Goal: Task Accomplishment & Management: Complete application form

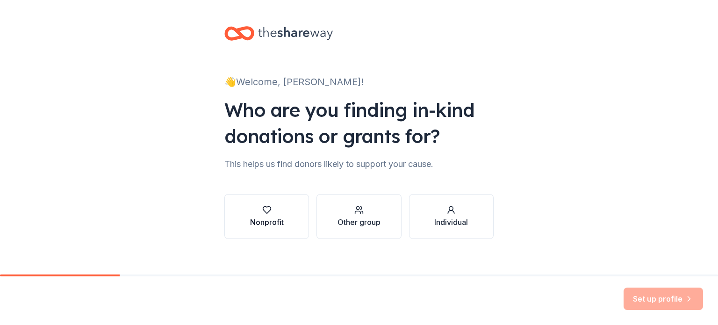
click at [268, 217] on div "Nonprofit" at bounding box center [267, 222] width 34 height 11
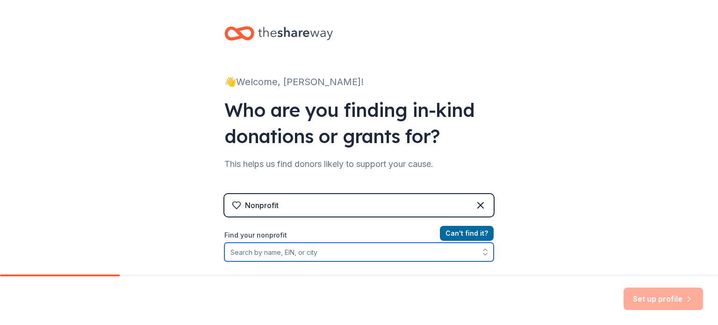
click at [276, 251] on input "Find your nonprofit" at bounding box center [359, 252] width 269 height 19
type input "[US_STATE][GEOGRAPHIC_DATA]"
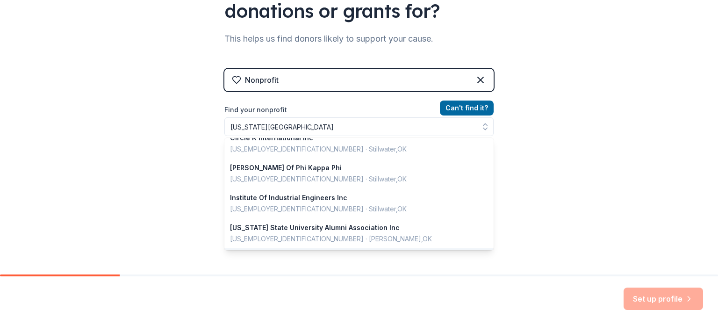
scroll to position [110, 0]
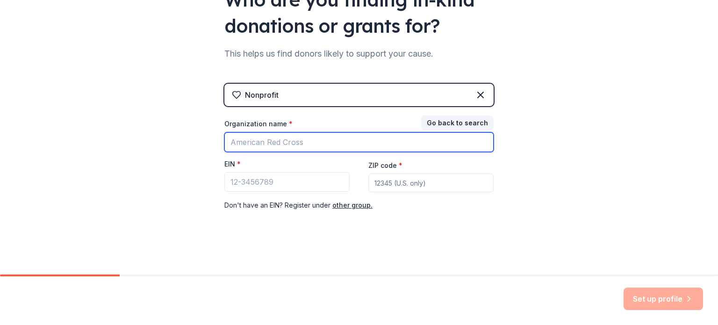
click at [337, 143] on input "Organization name *" at bounding box center [359, 142] width 269 height 20
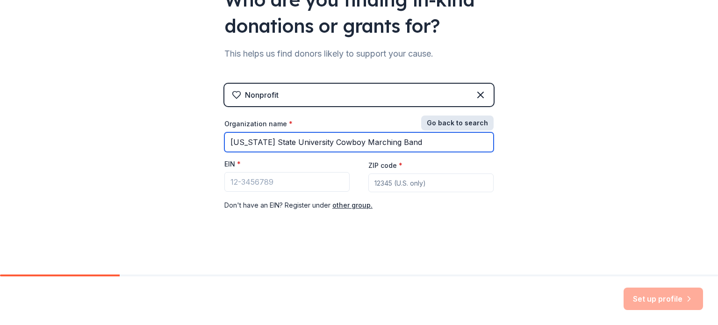
type input "[US_STATE] State University Cowboy Marching Band"
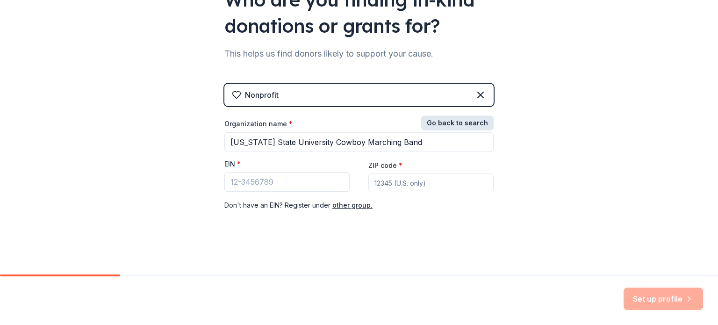
click at [462, 122] on button "Go back to search" at bounding box center [457, 123] width 73 height 15
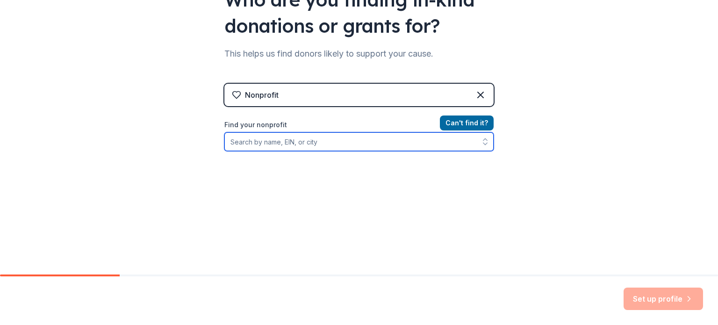
click at [357, 144] on input "Find your nonprofit" at bounding box center [359, 141] width 269 height 19
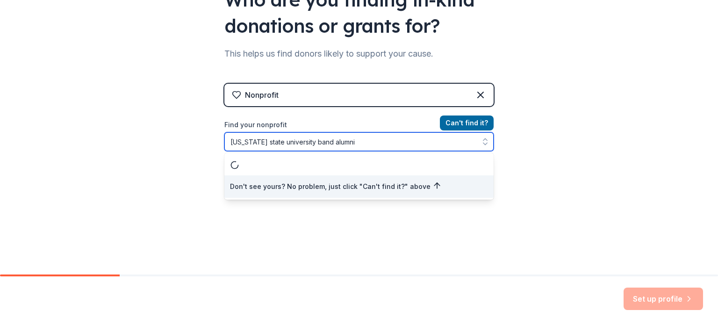
scroll to position [0, 0]
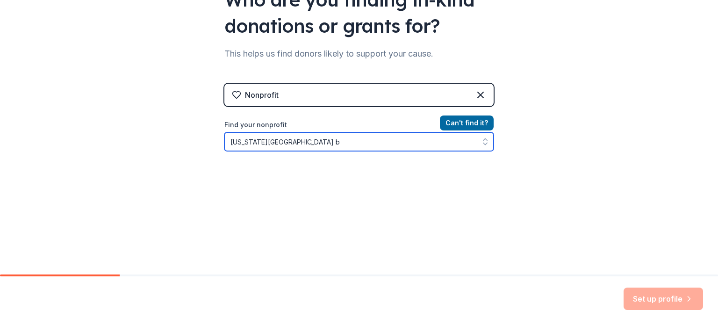
type input "[US_STATE][GEOGRAPHIC_DATA]"
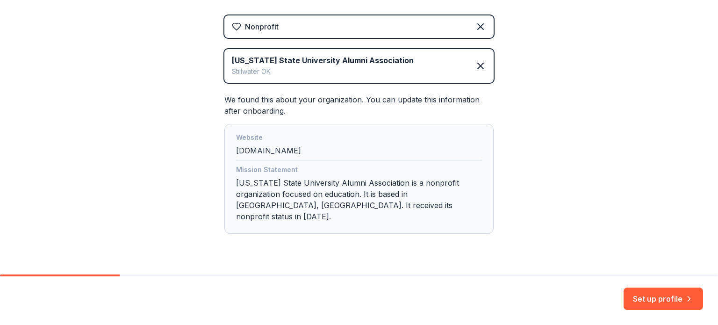
scroll to position [190, 0]
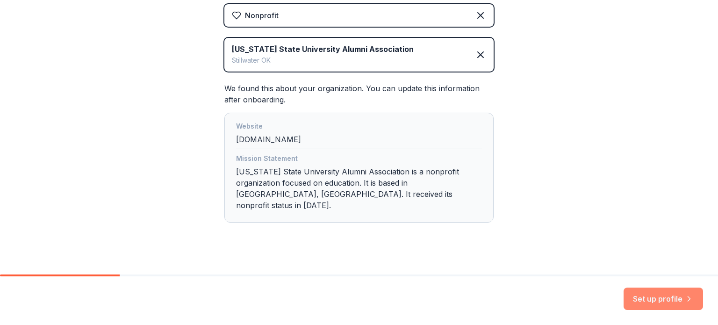
click at [662, 295] on button "Set up profile" at bounding box center [664, 299] width 80 height 22
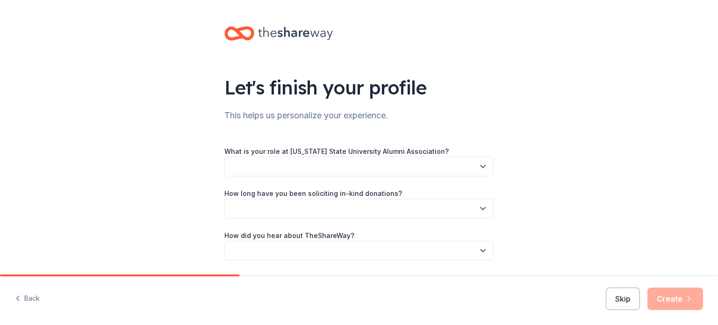
click at [305, 161] on button "button" at bounding box center [359, 167] width 269 height 20
click at [286, 164] on button "button" at bounding box center [359, 167] width 269 height 20
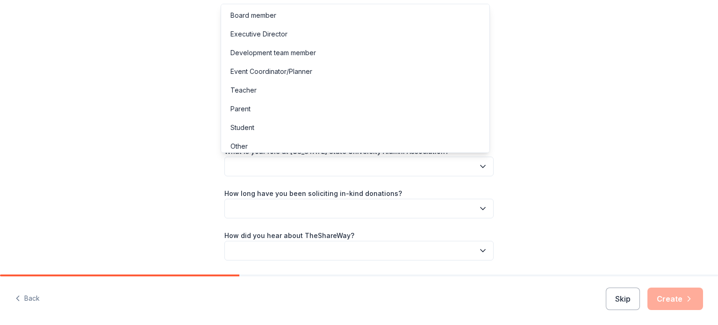
click at [479, 167] on icon "button" at bounding box center [483, 166] width 9 height 9
click at [243, 10] on div "Board member" at bounding box center [254, 15] width 46 height 11
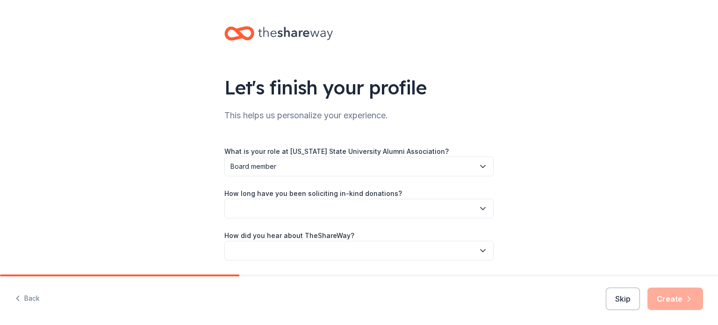
click at [480, 208] on icon "button" at bounding box center [483, 208] width 9 height 9
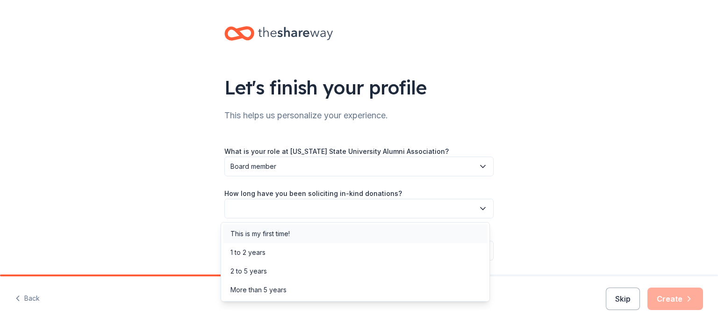
click at [296, 230] on div "This is my first time!" at bounding box center [355, 234] width 265 height 19
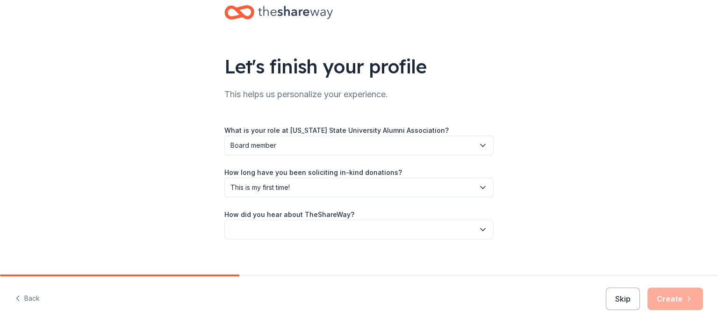
scroll to position [30, 0]
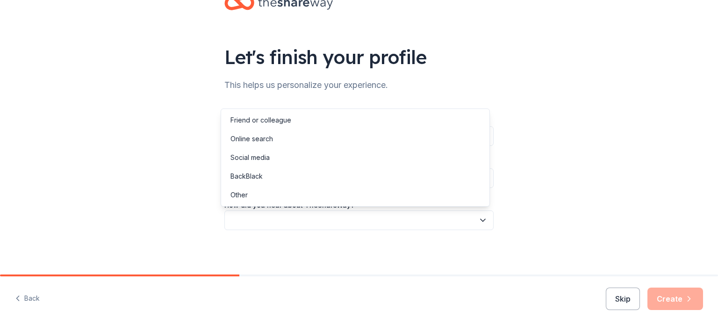
click at [479, 222] on icon "button" at bounding box center [483, 220] width 9 height 9
click at [289, 135] on div "Online search" at bounding box center [355, 139] width 265 height 19
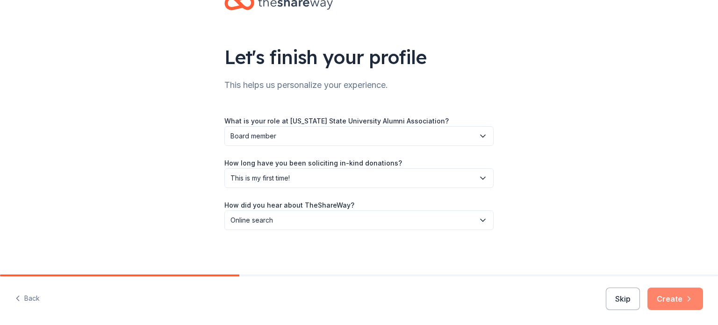
click at [667, 296] on button "Create" at bounding box center [676, 299] width 56 height 22
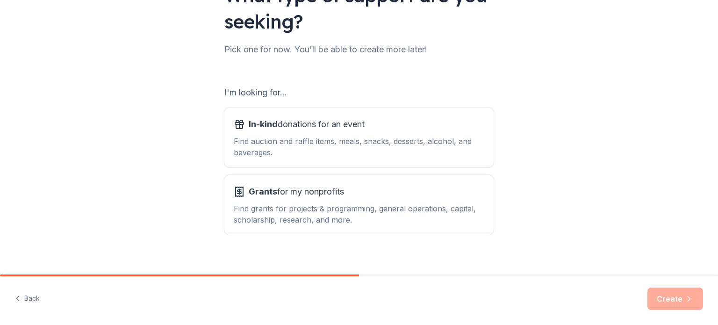
scroll to position [94, 0]
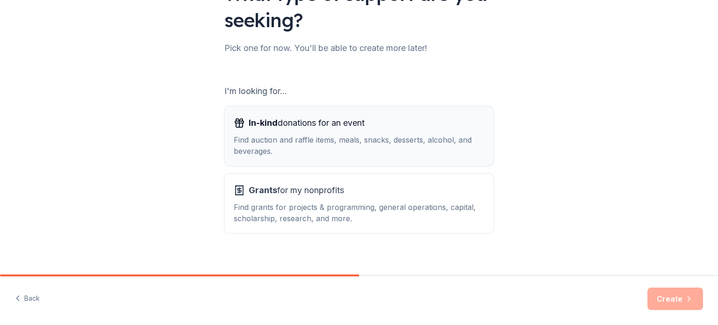
click at [320, 131] on div "In-kind donations for an event Find auction and raffle items, meals, snacks, de…" at bounding box center [359, 136] width 251 height 41
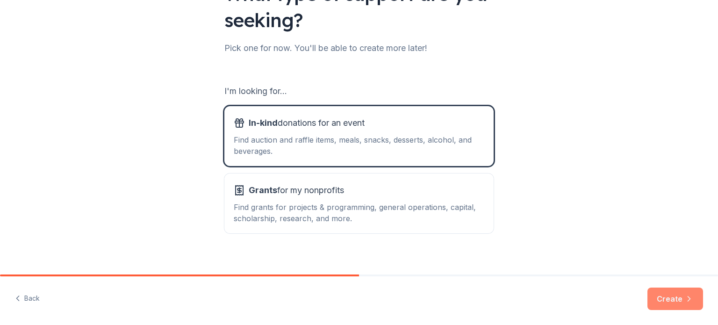
click at [674, 299] on button "Create" at bounding box center [676, 299] width 56 height 22
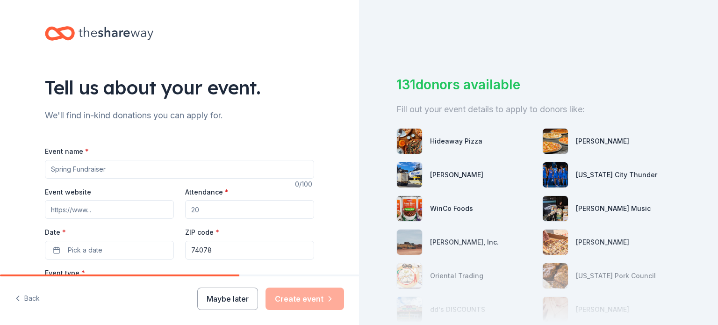
click at [118, 170] on input "Event name *" at bounding box center [179, 169] width 269 height 19
type input "OSU Cowboy Marching Band Picnic"
click at [202, 209] on input "Attendance *" at bounding box center [249, 209] width 129 height 19
type input "500"
click at [108, 249] on button "Pick a date" at bounding box center [109, 250] width 129 height 19
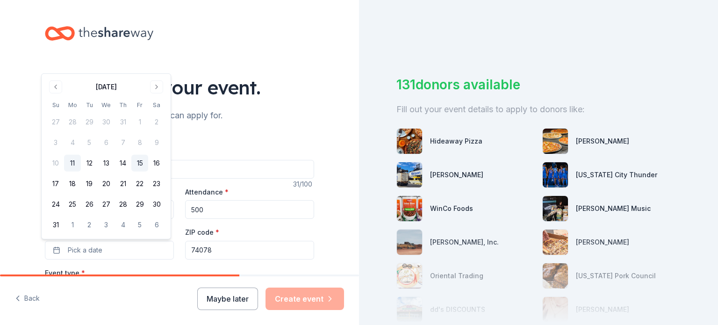
click at [140, 160] on button "15" at bounding box center [139, 163] width 17 height 17
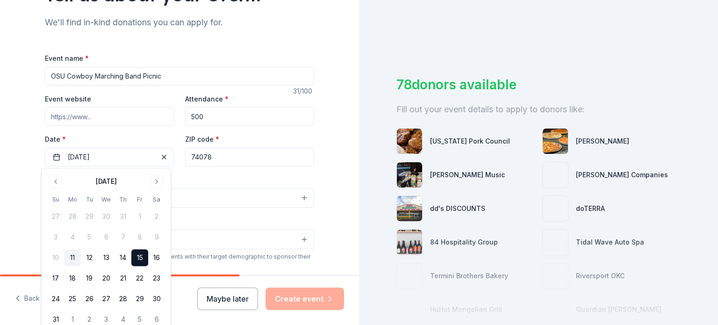
scroll to position [94, 0]
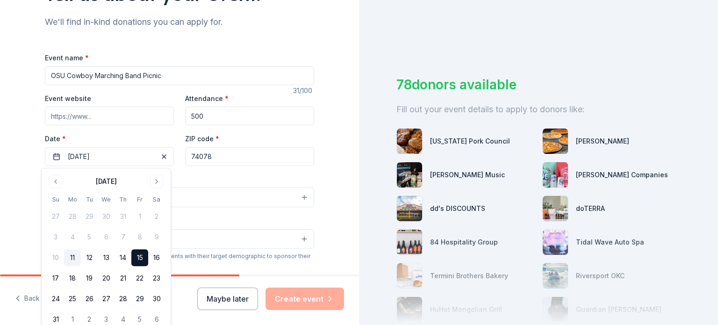
click at [144, 254] on button "15" at bounding box center [139, 257] width 17 height 17
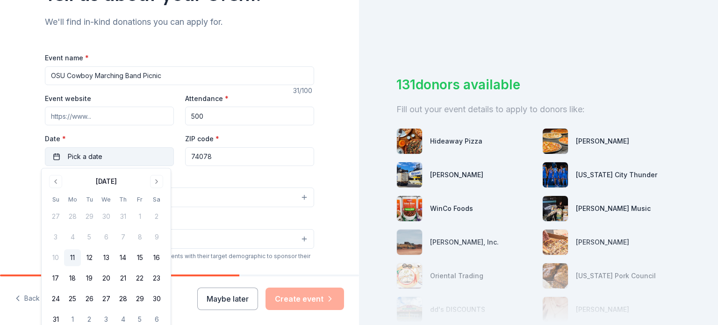
click at [131, 147] on button "Pick a date" at bounding box center [109, 156] width 129 height 19
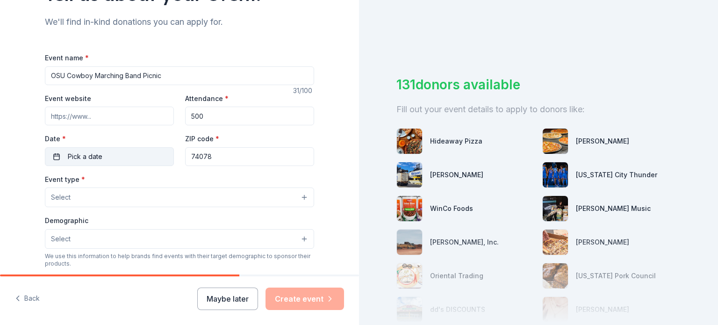
click at [116, 157] on button "Pick a date" at bounding box center [109, 156] width 129 height 19
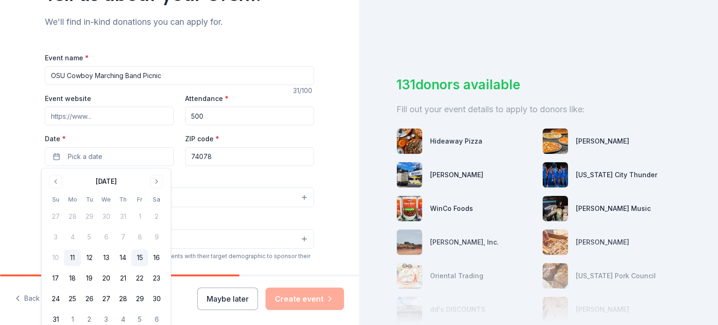
click at [144, 256] on button "15" at bounding box center [139, 257] width 17 height 17
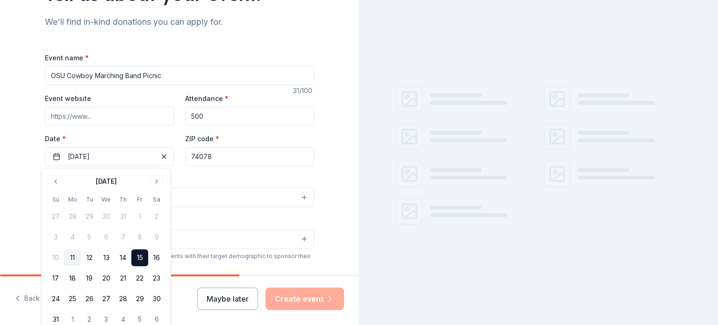
click at [221, 244] on button "Select" at bounding box center [179, 239] width 269 height 20
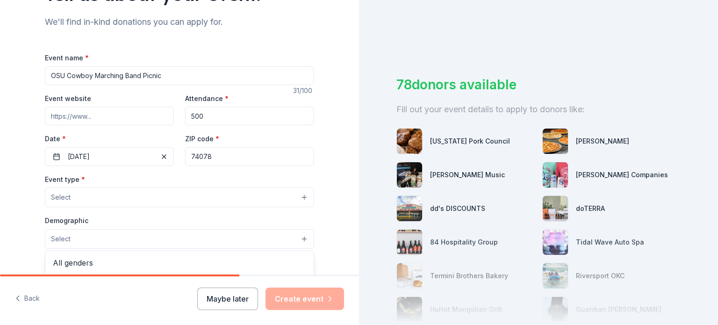
click at [81, 199] on div "Event type * Select Demographic Select All genders Mostly men Mostly women All …" at bounding box center [179, 272] width 269 height 197
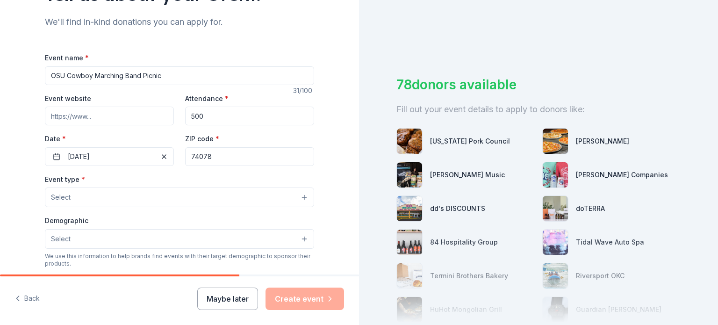
click at [81, 199] on button "Select" at bounding box center [179, 198] width 269 height 20
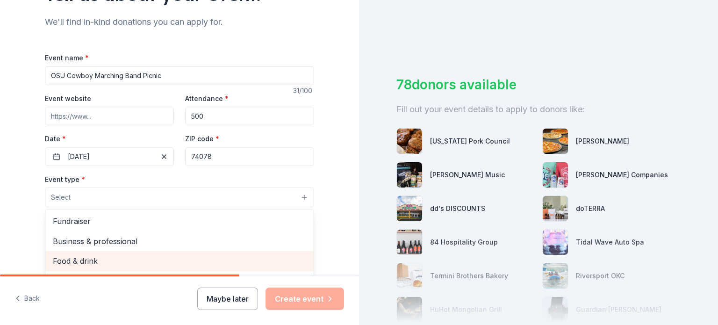
click at [105, 261] on span "Food & drink" at bounding box center [180, 261] width 254 height 12
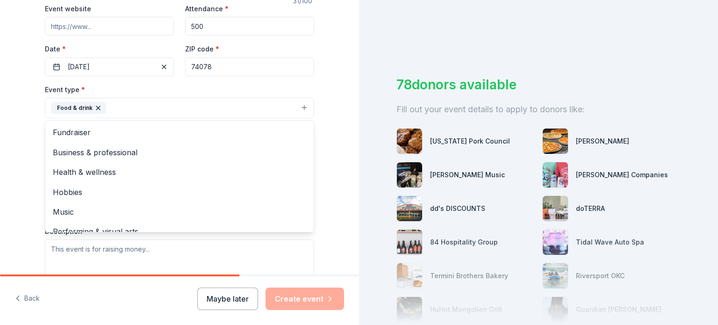
scroll to position [187, 0]
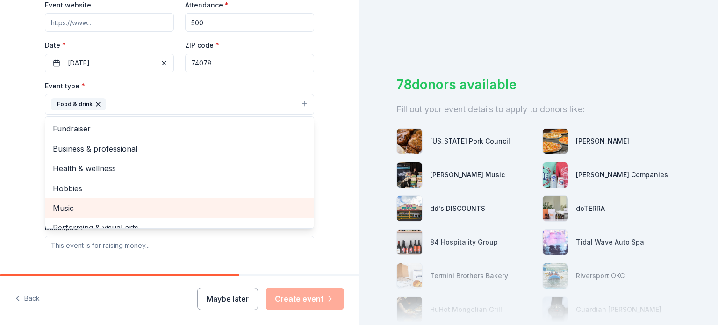
click at [80, 208] on span "Music" at bounding box center [180, 208] width 254 height 12
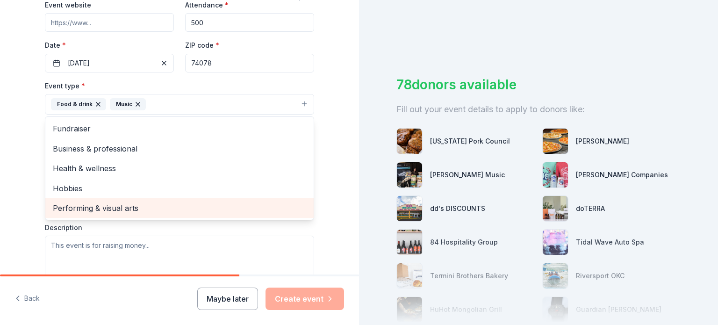
click at [125, 206] on span "Performing & visual arts" at bounding box center [180, 208] width 254 height 12
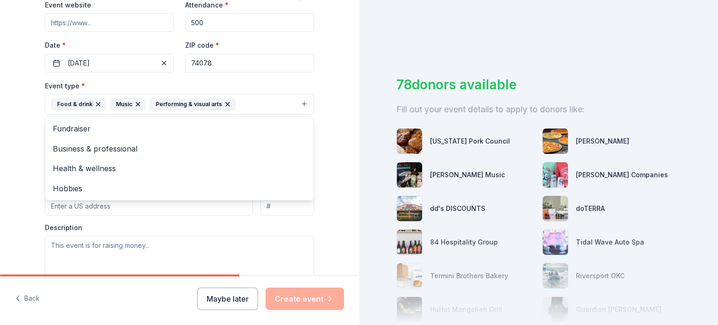
click at [136, 105] on icon "button" at bounding box center [138, 104] width 4 height 4
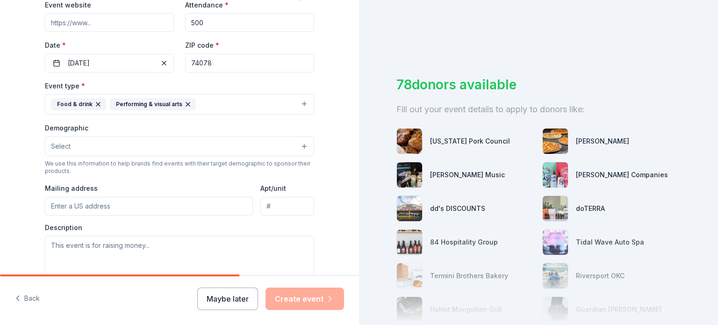
click at [144, 150] on button "Select" at bounding box center [179, 147] width 269 height 20
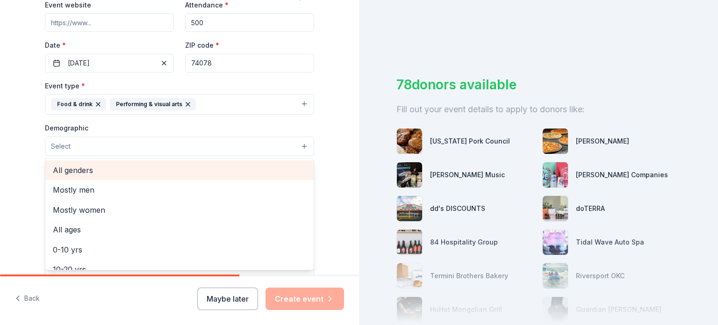
click at [107, 169] on span "All genders" at bounding box center [180, 170] width 254 height 12
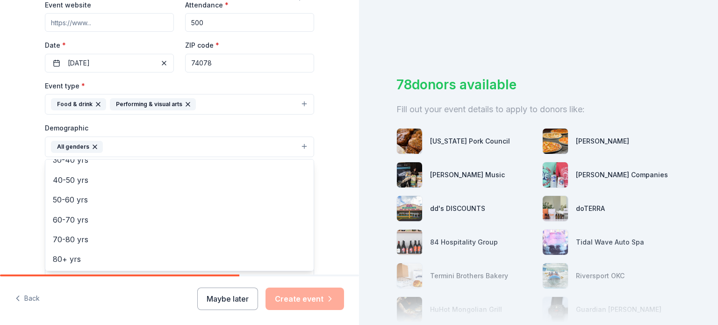
scroll to position [0, 0]
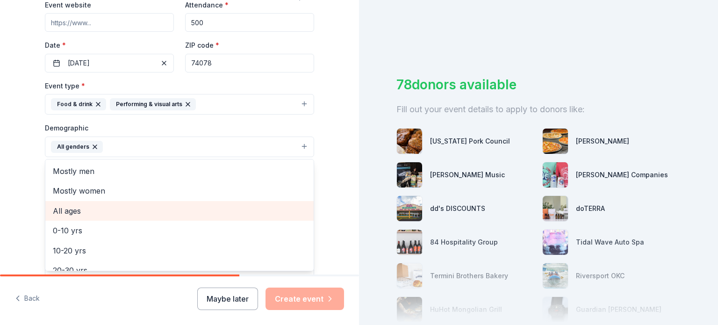
click at [77, 210] on span "All ages" at bounding box center [180, 211] width 254 height 12
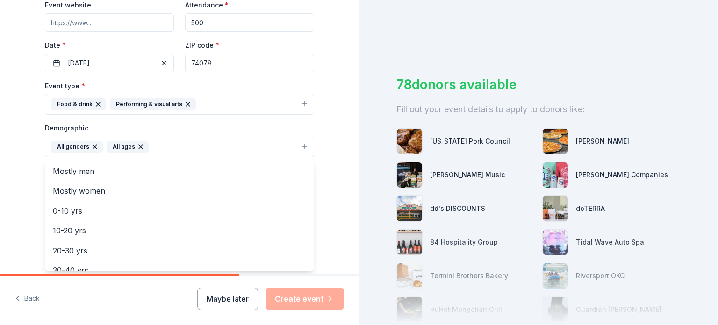
click at [325, 238] on div "Tell us about your event. We'll find in-kind donations you can apply for. Event…" at bounding box center [179, 125] width 299 height 624
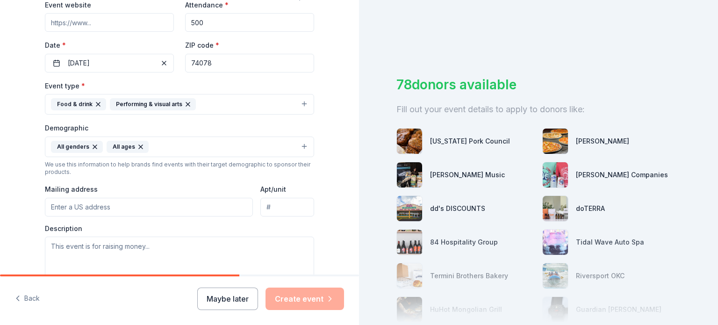
click at [124, 207] on input "Mailing address" at bounding box center [149, 207] width 208 height 19
type input "[STREET_ADDRESS][PERSON_NAME]"
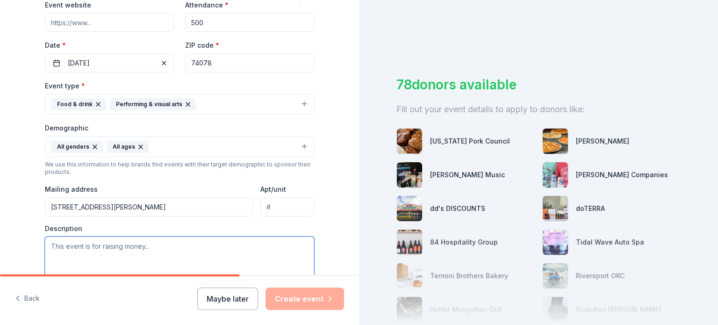
click at [109, 249] on textarea at bounding box center [179, 258] width 269 height 42
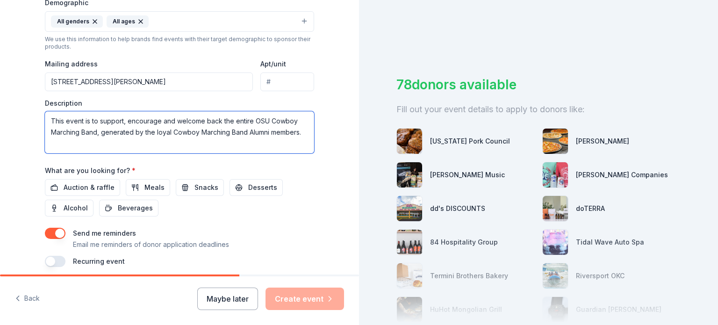
scroll to position [327, 0]
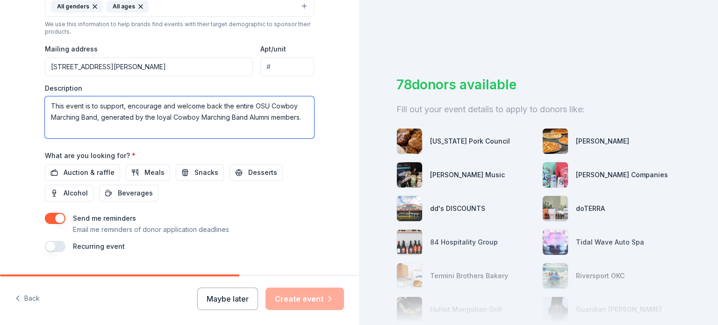
type textarea "This event is to support, encourage and welcome back the entire OSU Cowboy Marc…"
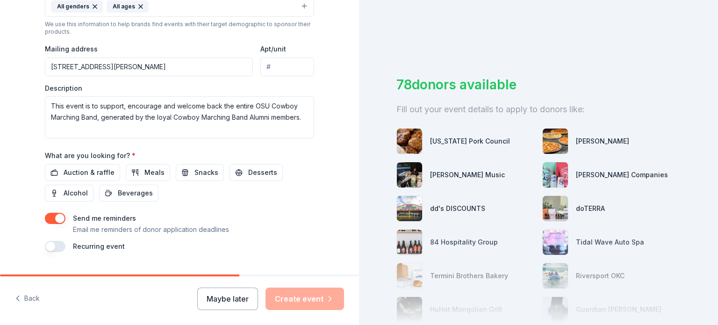
click at [51, 249] on button "button" at bounding box center [55, 246] width 21 height 11
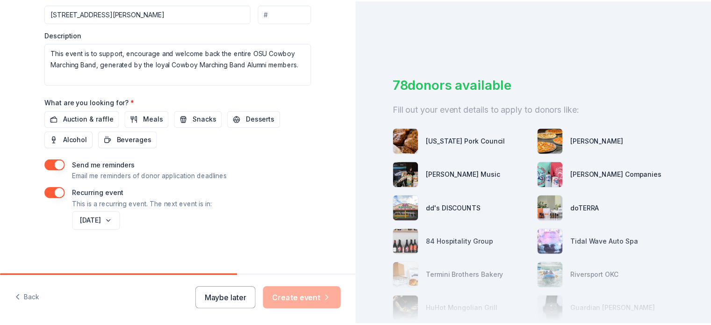
scroll to position [383, 0]
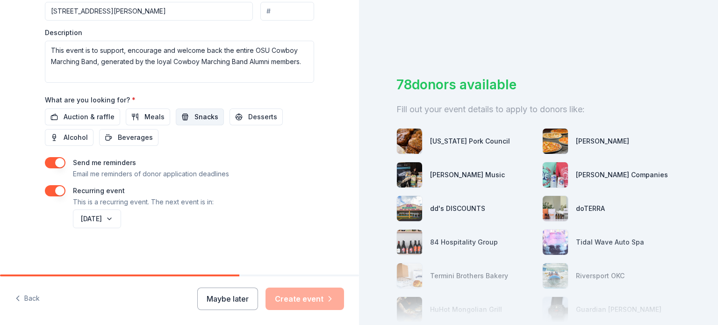
click at [196, 117] on span "Snacks" at bounding box center [207, 116] width 24 height 11
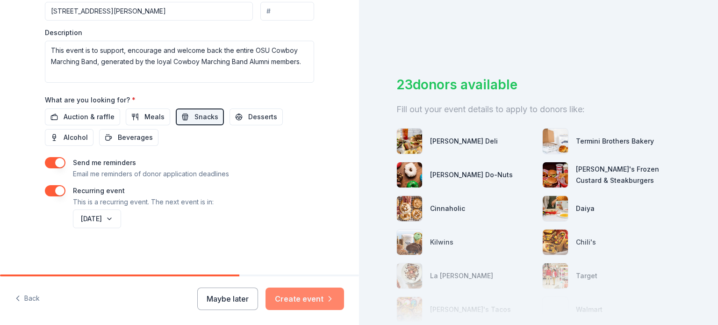
click at [309, 295] on button "Create event" at bounding box center [305, 299] width 79 height 22
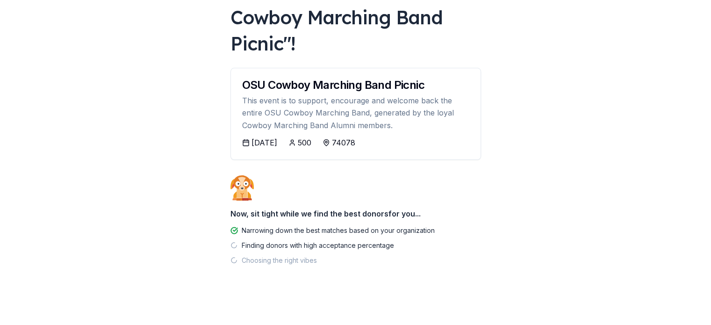
scroll to position [84, 0]
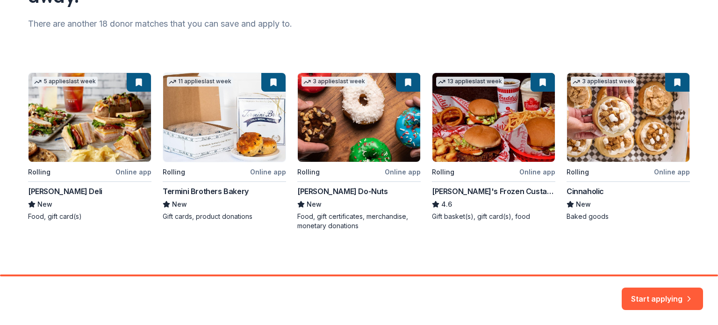
scroll to position [118, 0]
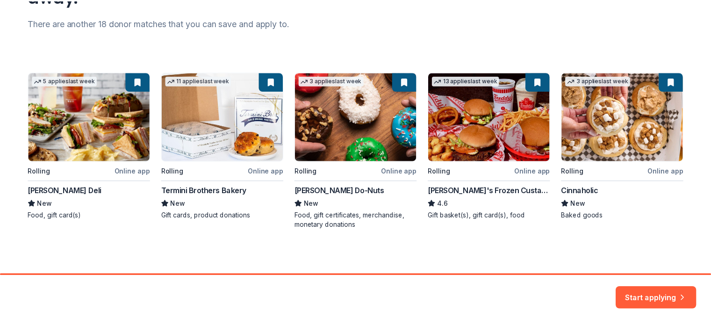
scroll to position [84, 0]
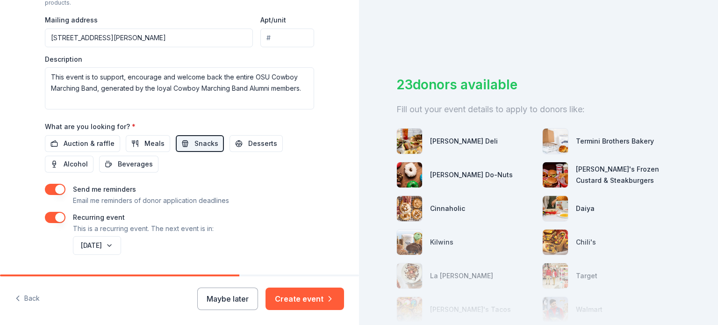
scroll to position [358, 0]
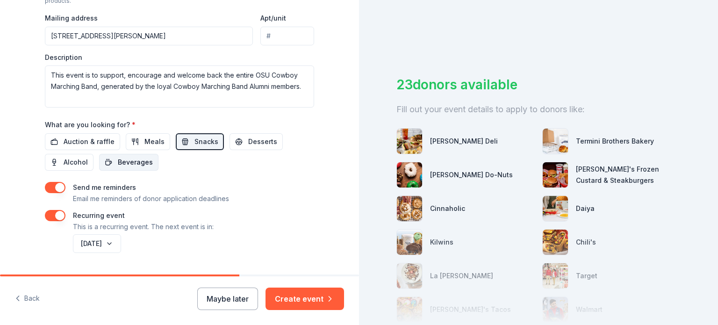
click at [133, 157] on span "Beverages" at bounding box center [135, 162] width 35 height 11
click at [311, 298] on button "Create event" at bounding box center [305, 299] width 79 height 22
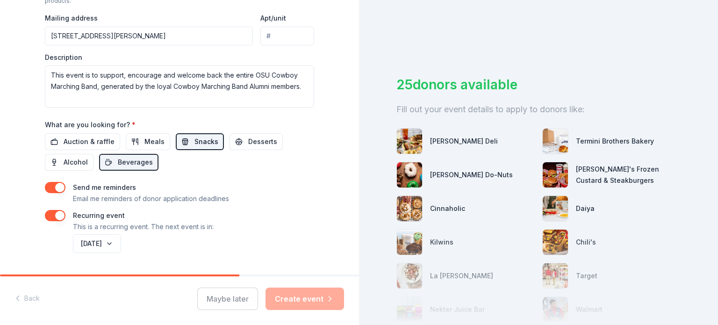
click at [197, 140] on span "Snacks" at bounding box center [207, 141] width 24 height 11
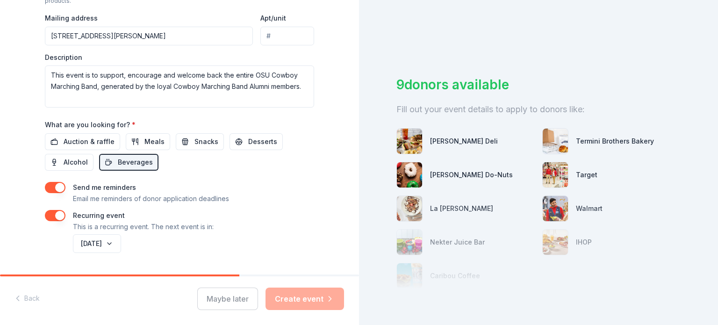
scroll to position [383, 0]
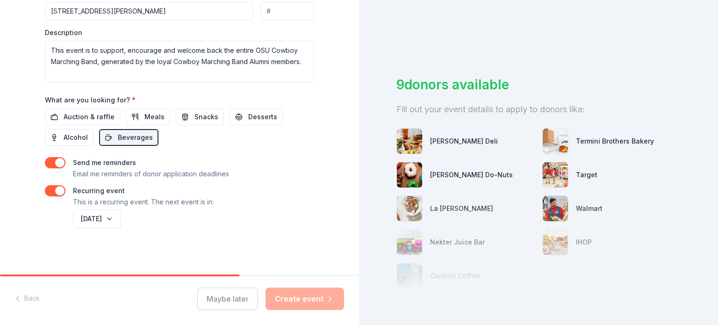
click at [309, 290] on div "Maybe later Create event" at bounding box center [270, 299] width 147 height 22
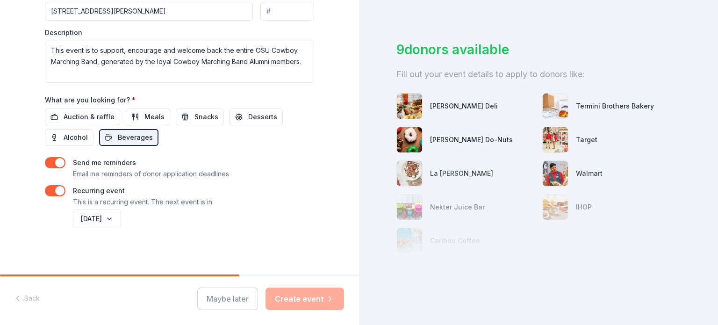
click at [302, 297] on div "Maybe later Create event" at bounding box center [270, 299] width 147 height 22
click at [301, 295] on div "Maybe later Create event" at bounding box center [270, 299] width 147 height 22
click at [291, 196] on div "Recurring event This is a recurring event. The next event is in:" at bounding box center [179, 196] width 269 height 22
click at [291, 195] on div "Recurring event This is a recurring event. The next event is in:" at bounding box center [179, 196] width 269 height 22
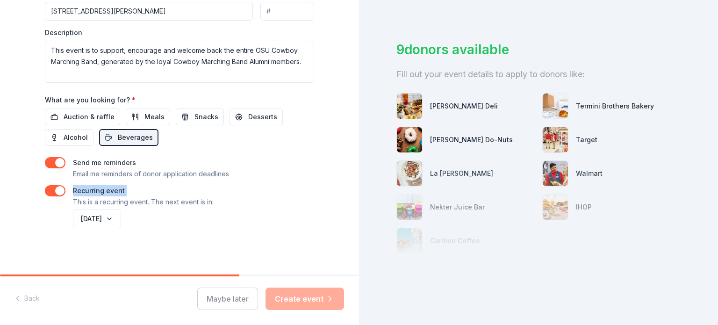
click at [292, 195] on div "Recurring event This is a recurring event. The next event is in:" at bounding box center [179, 196] width 269 height 22
click at [476, 67] on div "Fill out your event details to apply to donors like:" at bounding box center [539, 74] width 284 height 15
click at [554, 136] on img at bounding box center [555, 139] width 25 height 25
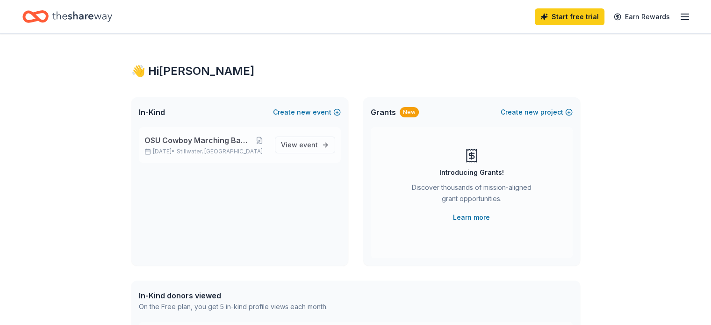
click at [306, 134] on div "OSU Cowboy Marching Band Picnic [DATE] • [GEOGRAPHIC_DATA], OK View event" at bounding box center [240, 145] width 202 height 36
click at [304, 146] on span "event" at bounding box center [308, 145] width 19 height 8
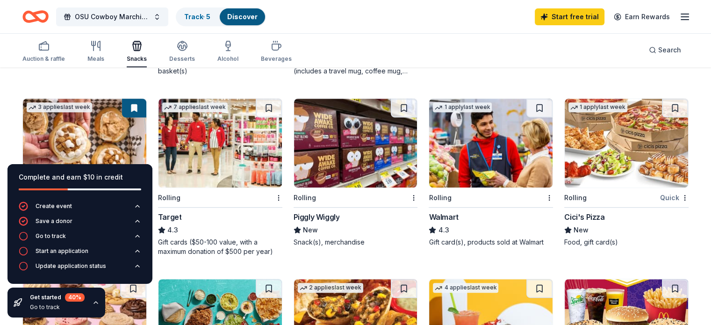
scroll to position [421, 0]
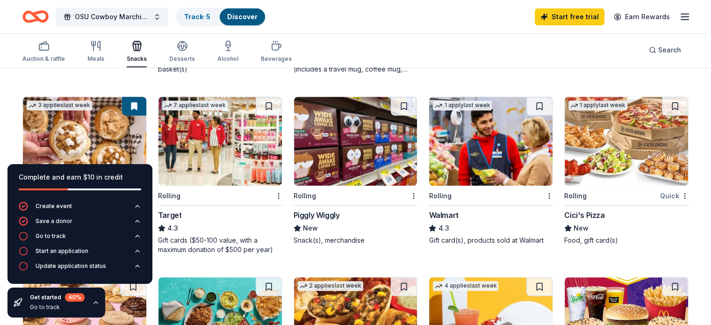
click at [469, 136] on img at bounding box center [490, 141] width 123 height 89
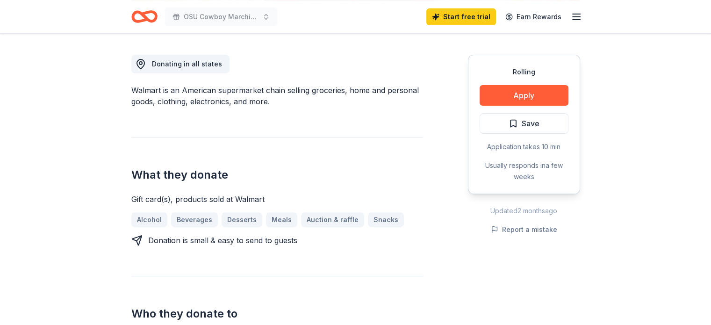
scroll to position [281, 0]
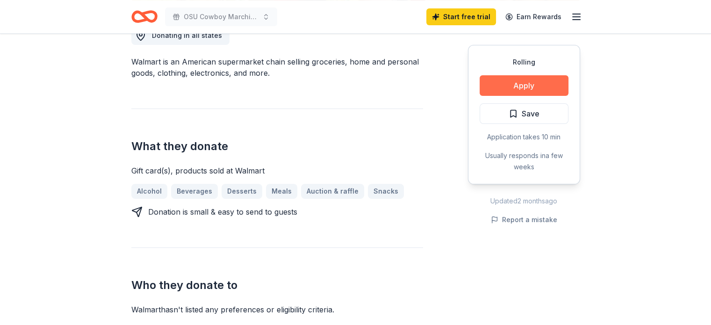
click at [522, 81] on button "Apply" at bounding box center [524, 85] width 89 height 21
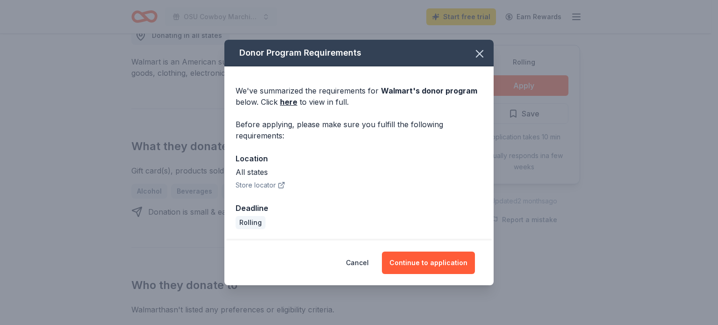
click at [264, 185] on button "Store locator" at bounding box center [261, 185] width 50 height 11
click at [446, 269] on button "Continue to application" at bounding box center [428, 263] width 93 height 22
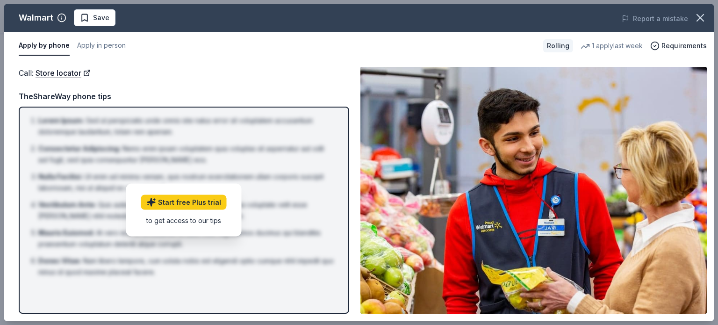
click at [240, 67] on div "Call : Store locator" at bounding box center [184, 73] width 331 height 12
click at [78, 15] on button "Save" at bounding box center [95, 17] width 42 height 17
click at [706, 13] on icon "button" at bounding box center [700, 17] width 13 height 13
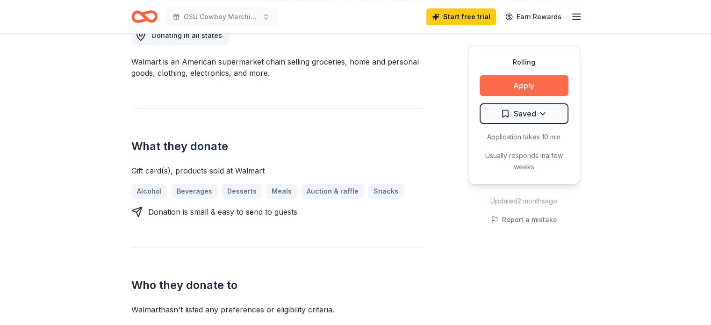
click at [535, 80] on button "Apply" at bounding box center [524, 85] width 89 height 21
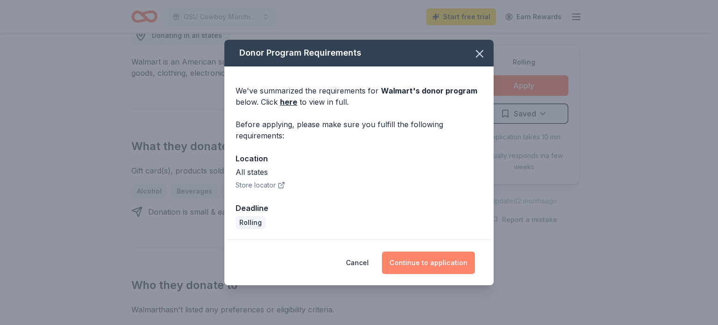
click at [414, 265] on button "Continue to application" at bounding box center [428, 263] width 93 height 22
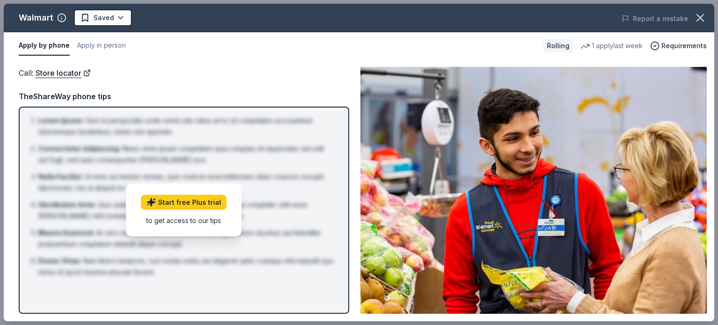
click at [203, 228] on div "Start free Plus trial to get access to our tips" at bounding box center [184, 210] width 116 height 53
drag, startPoint x: 718, startPoint y: 98, endPoint x: 718, endPoint y: 226, distance: 128.2
click at [711, 226] on div "Walmart Saved Report a mistake Apply by phone Apply in person Rolling 1 apply l…" at bounding box center [359, 162] width 718 height 325
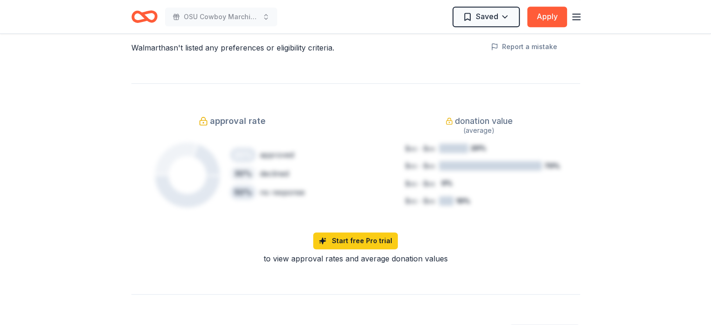
scroll to position [468, 0]
